Goal: Information Seeking & Learning: Understand process/instructions

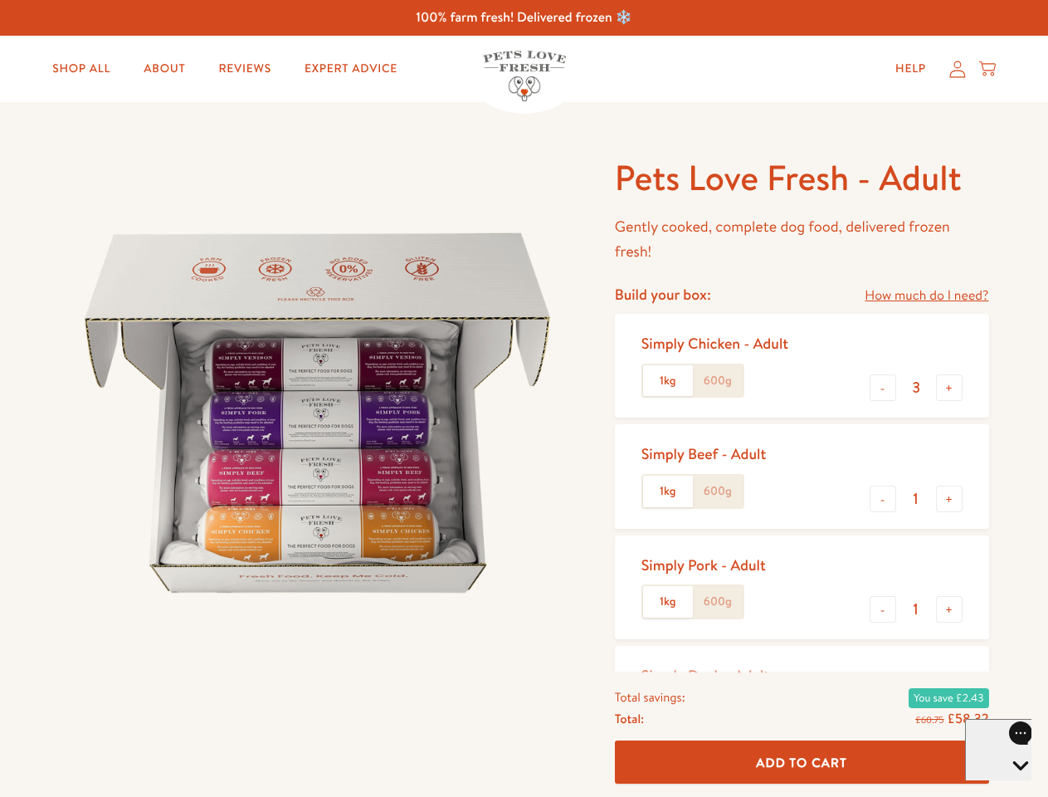
click at [524, 398] on img at bounding box center [317, 412] width 515 height 515
click at [926, 295] on link "How much do I need?" at bounding box center [927, 296] width 124 height 22
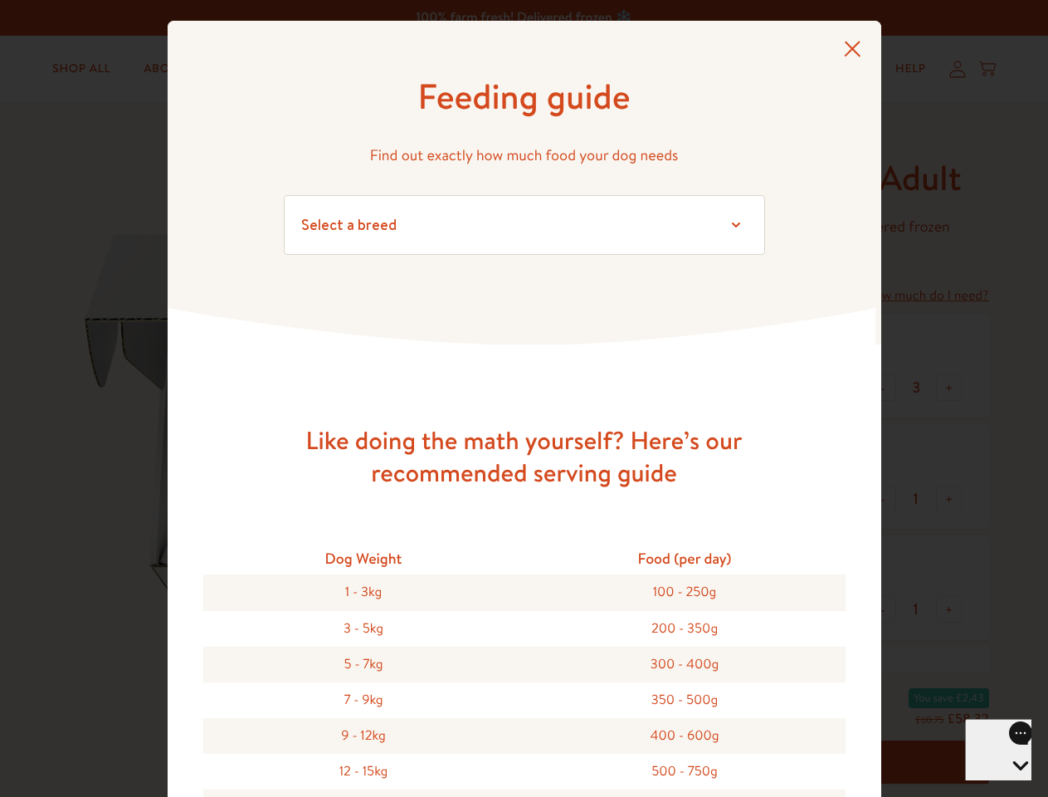
click at [883, 388] on div "Feeding guide Find out exactly how much food your dog needs Select a breed Affe…" at bounding box center [524, 398] width 1048 height 797
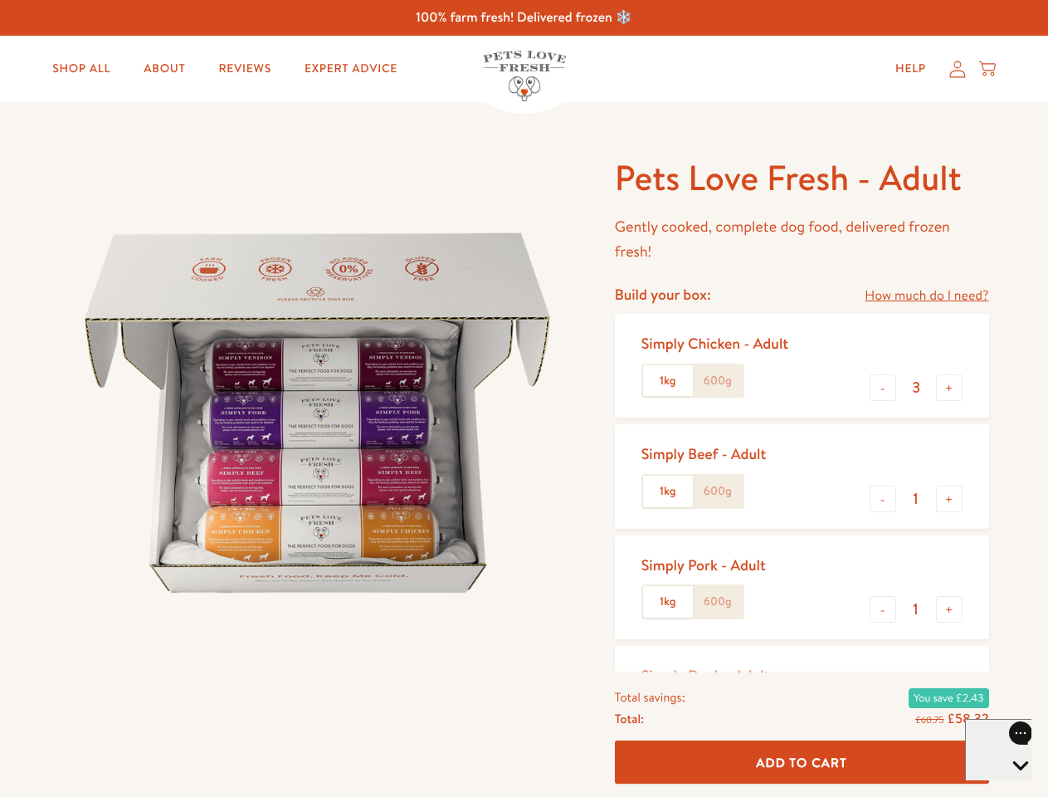
click at [949, 388] on button "+" at bounding box center [949, 387] width 27 height 27
type input "4"
click at [883, 499] on button "-" at bounding box center [883, 498] width 27 height 27
click at [949, 499] on button "+" at bounding box center [949, 498] width 27 height 27
type input "1"
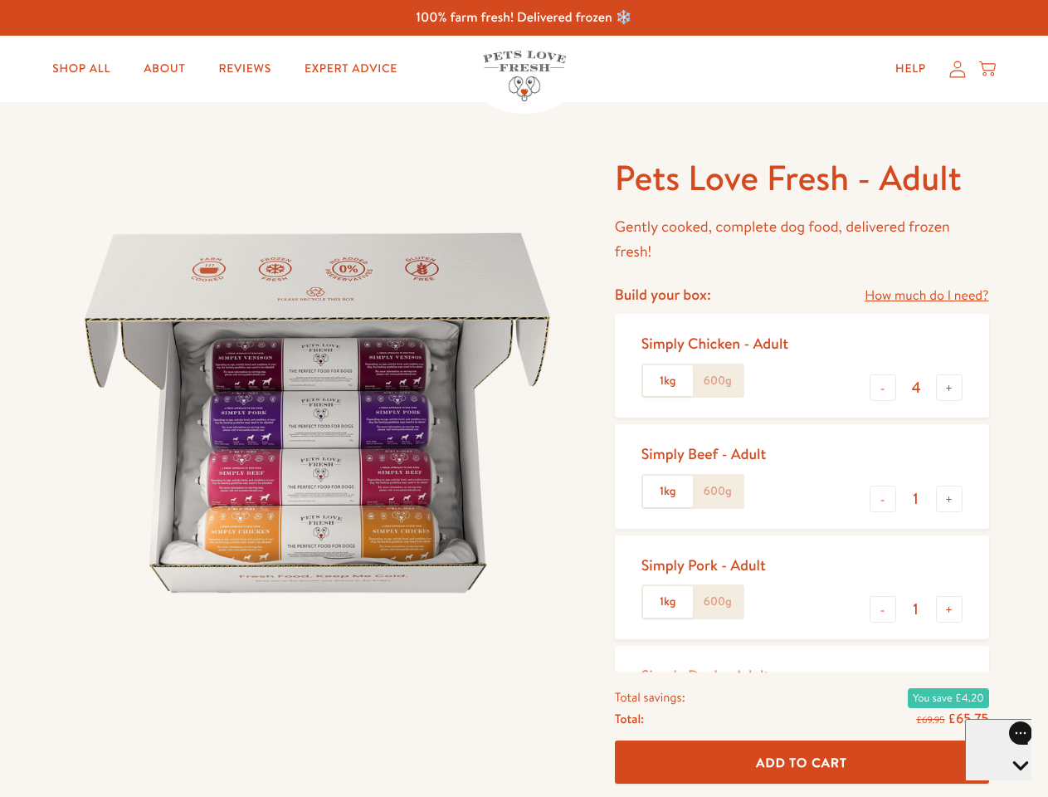
click at [883, 609] on button "-" at bounding box center [883, 609] width 27 height 27
type input "0"
